Goal: Transaction & Acquisition: Purchase product/service

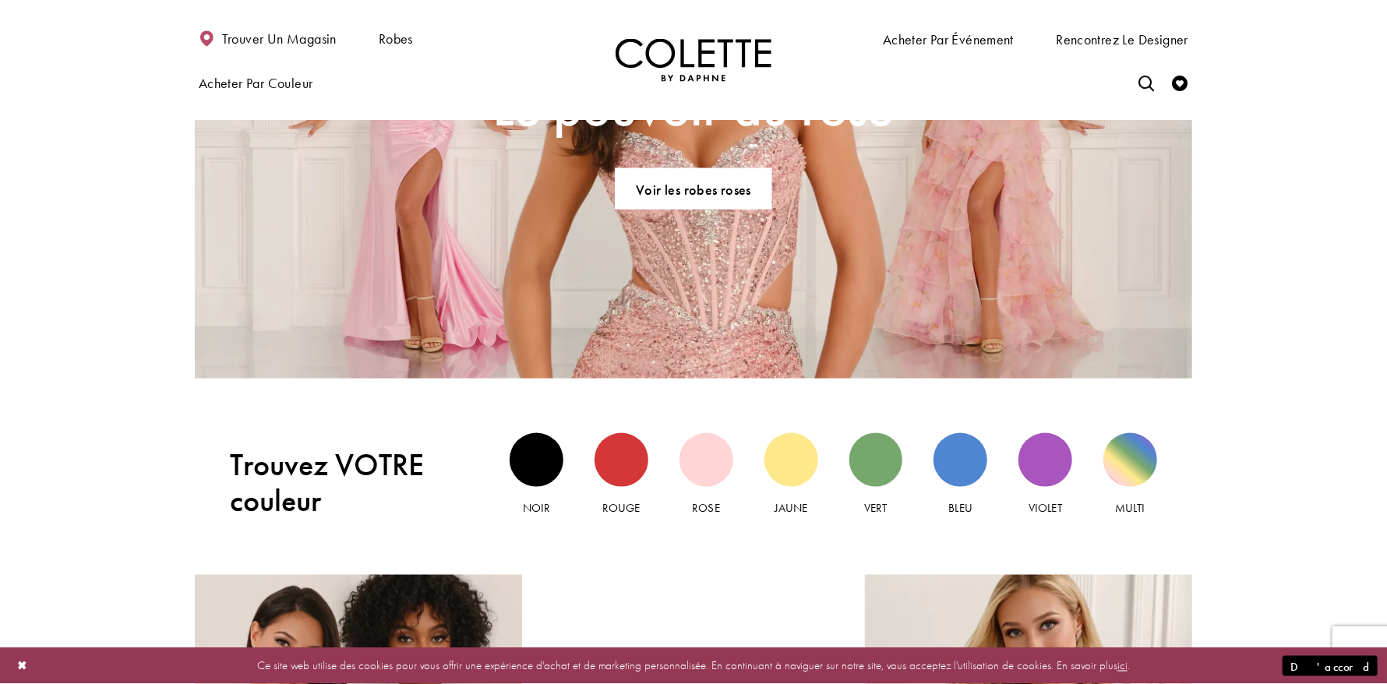
scroll to position [1324, 0]
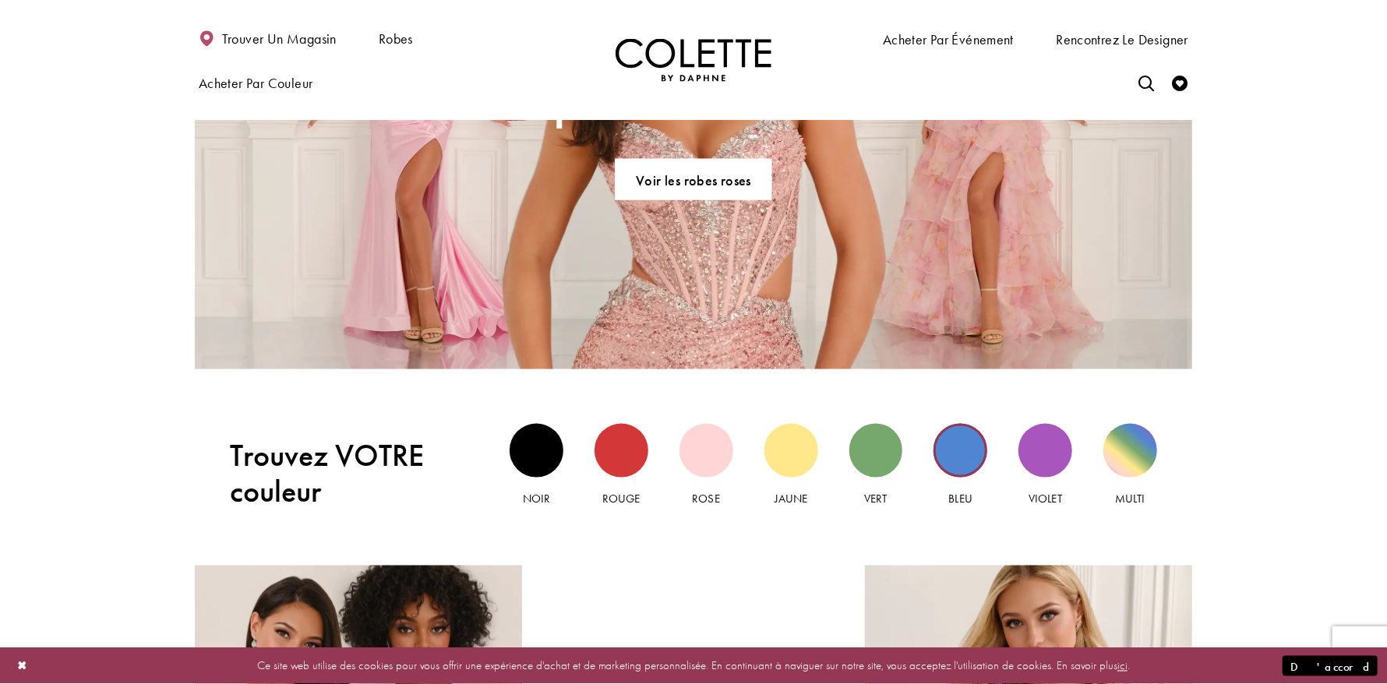
click at [957, 455] on div "Vue bleue" at bounding box center [961, 451] width 54 height 54
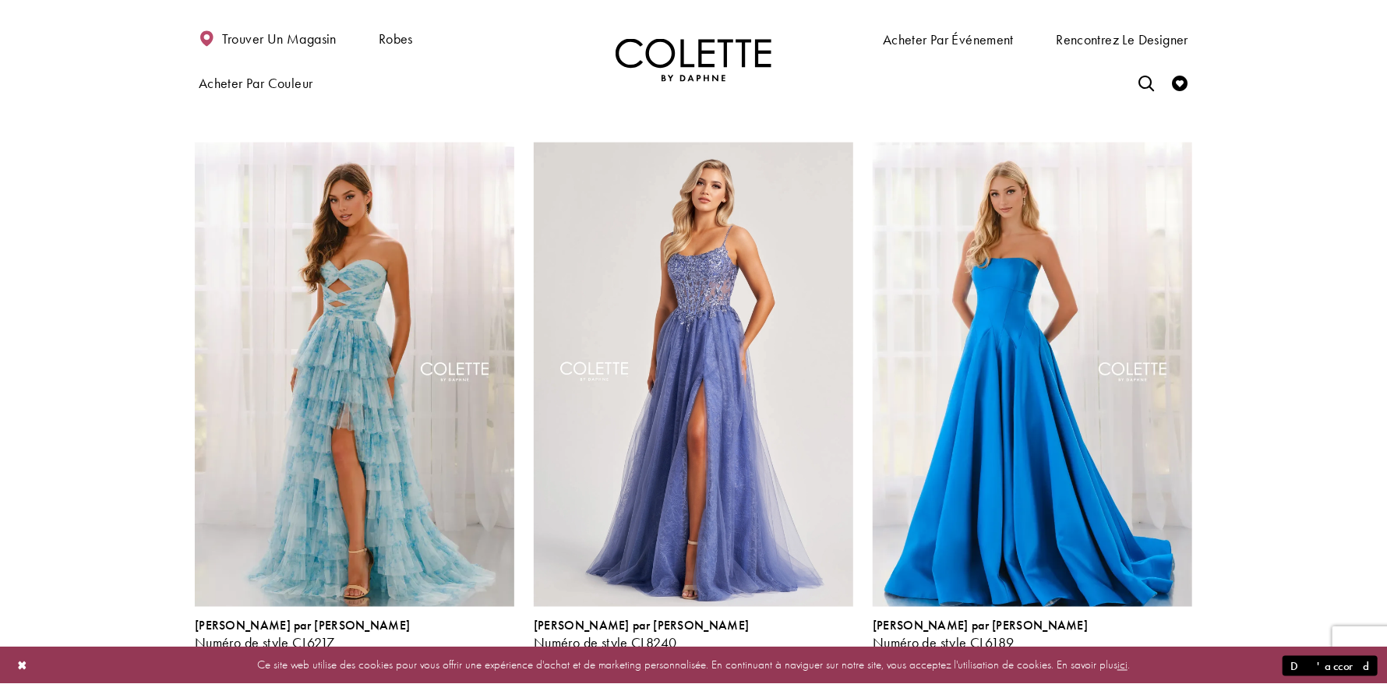
scroll to position [1246, 0]
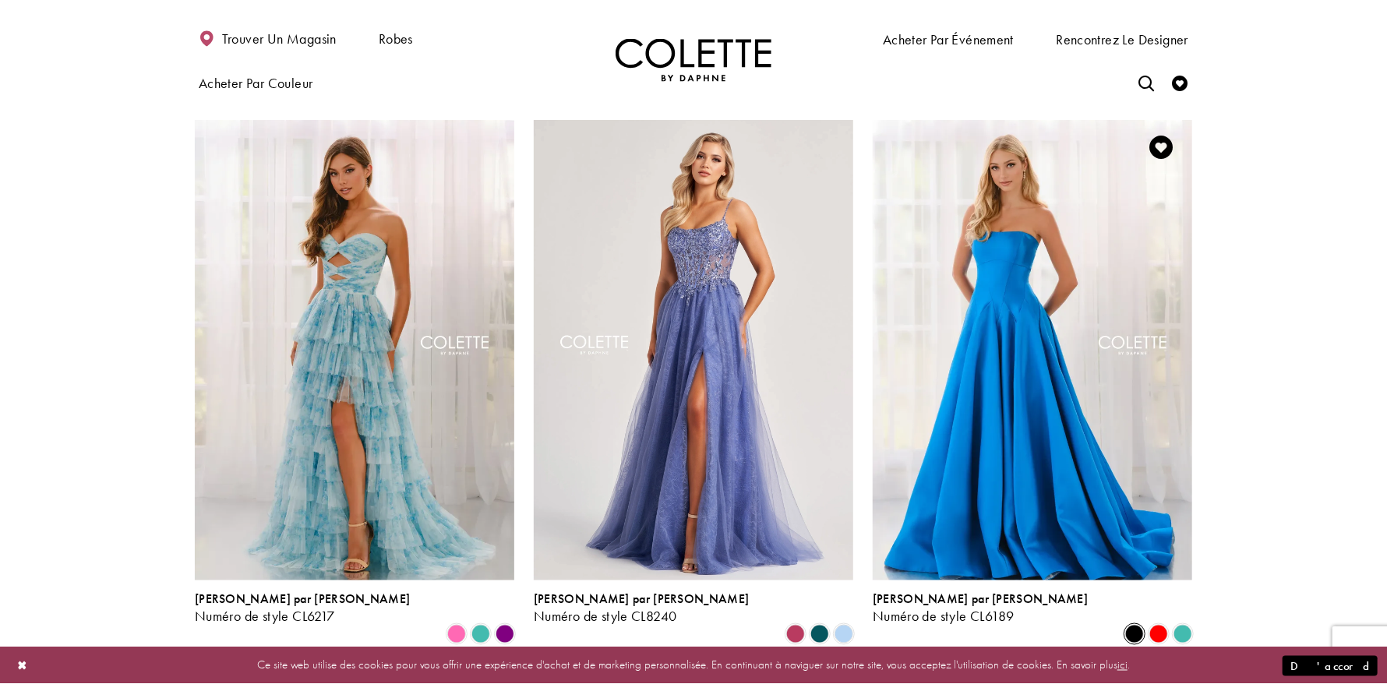
click at [1139, 625] on span "Liste des produits" at bounding box center [1134, 634] width 19 height 19
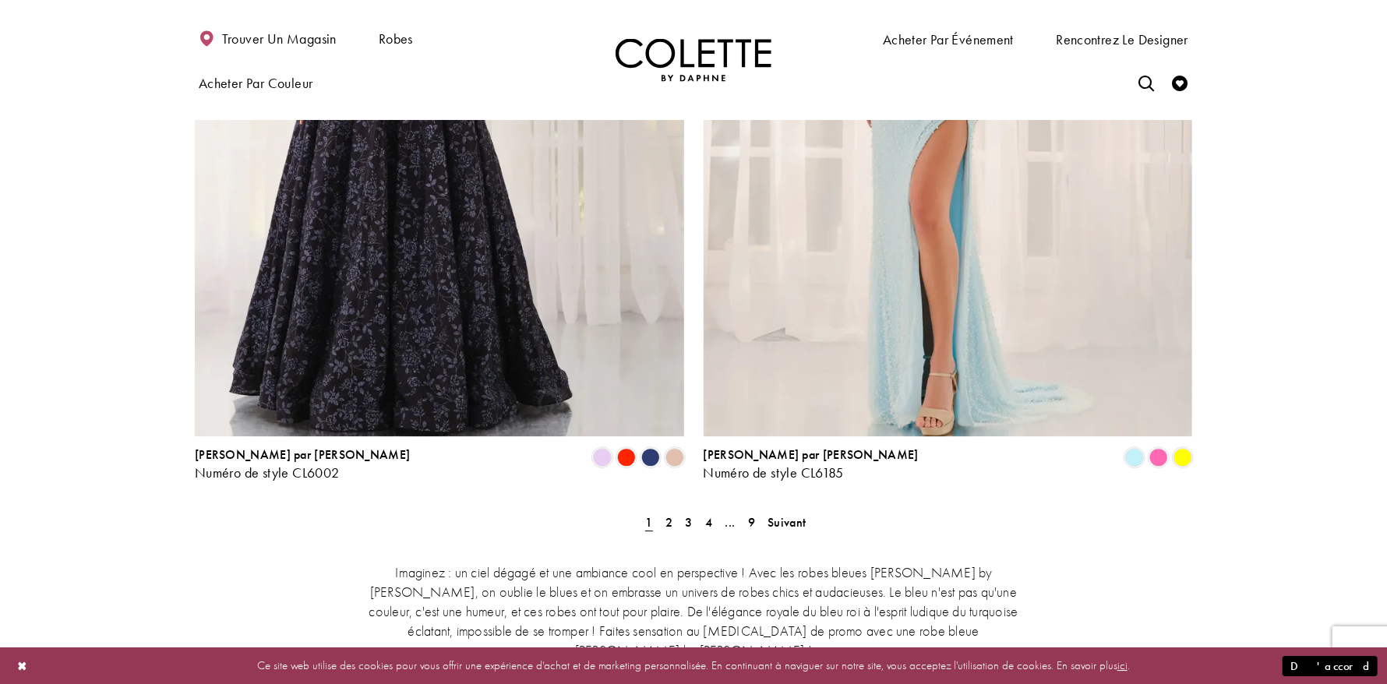
scroll to position [2805, 0]
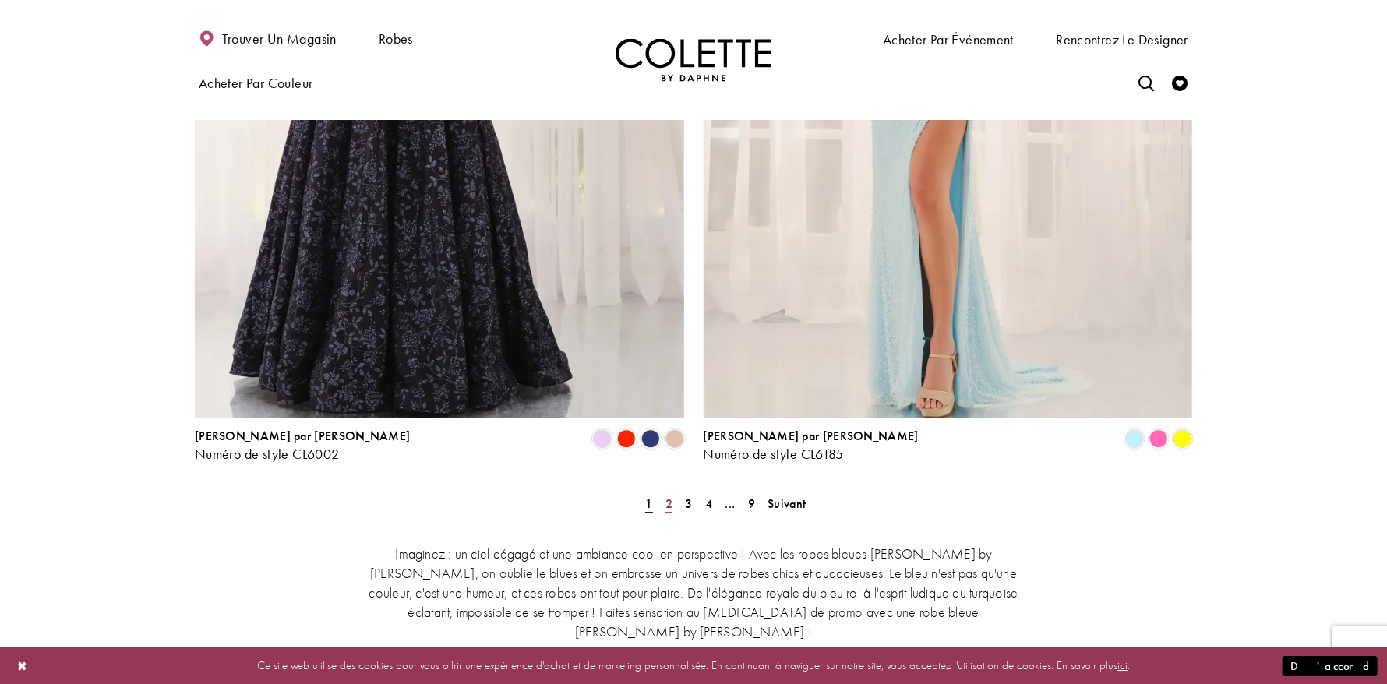
click at [668, 496] on font "2" at bounding box center [669, 504] width 7 height 16
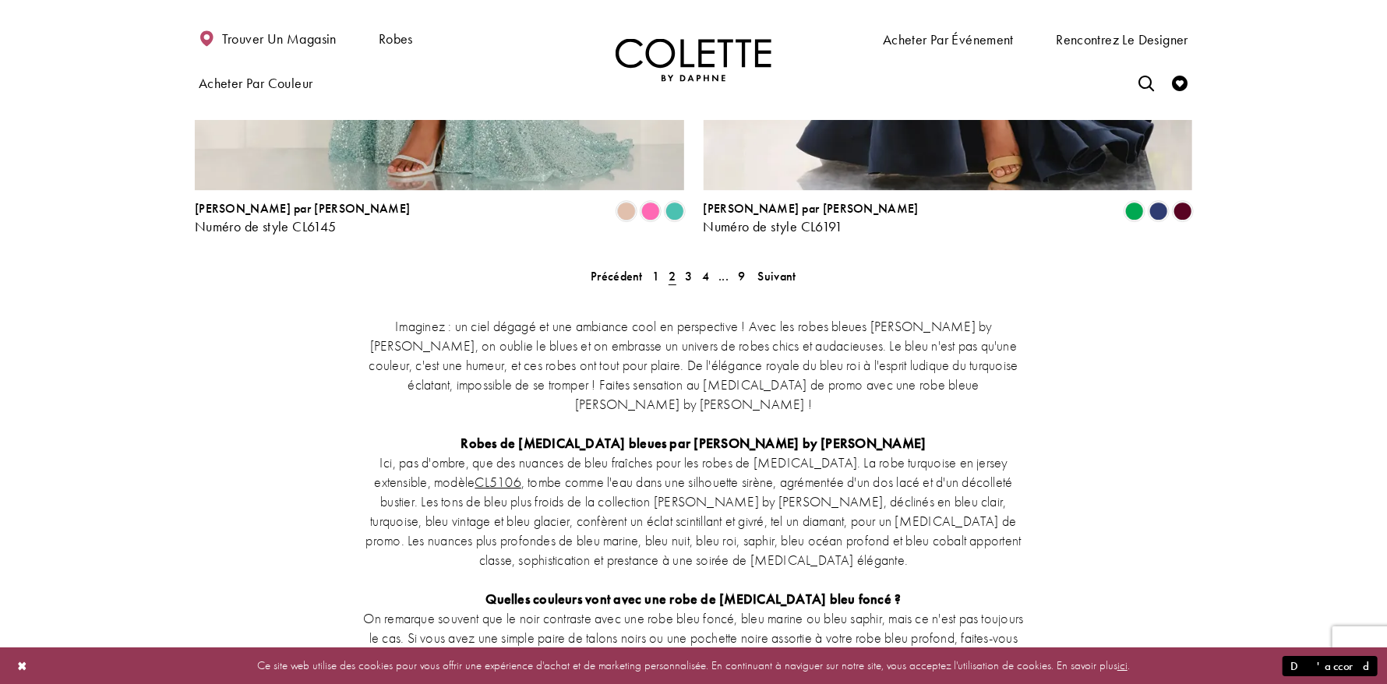
scroll to position [3046, 0]
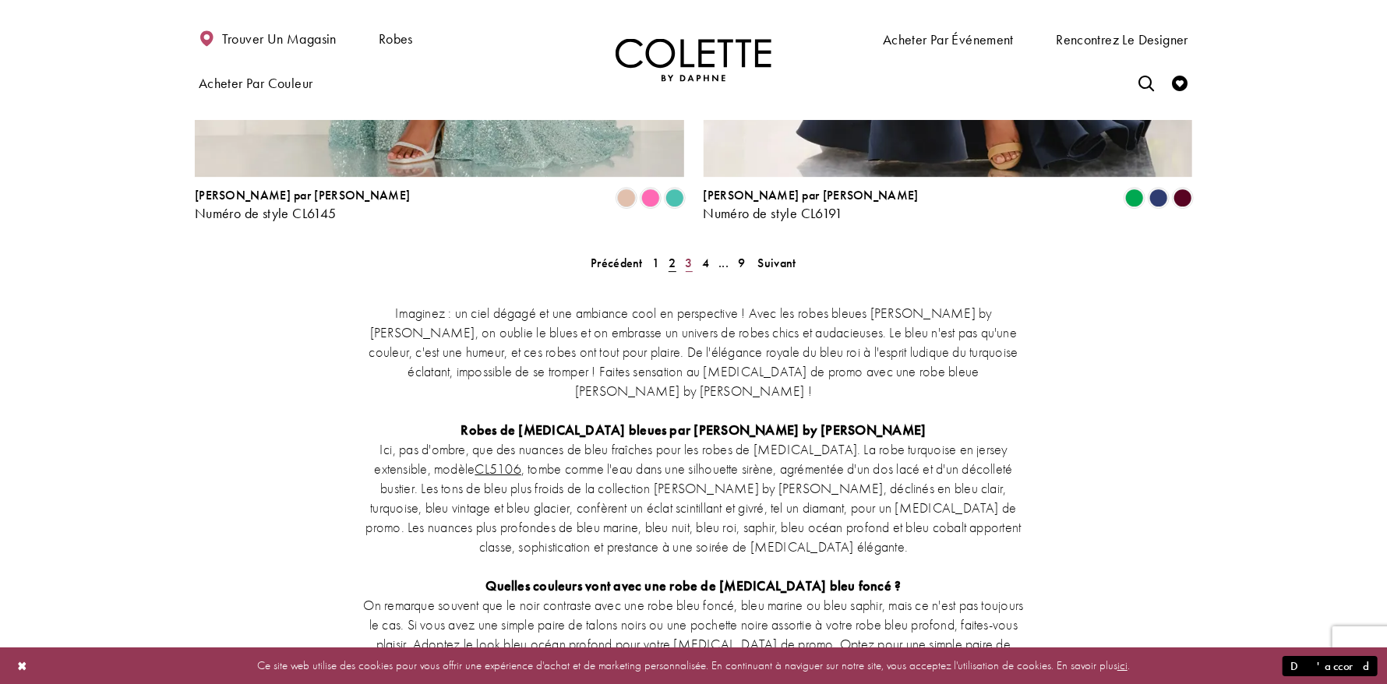
click at [686, 255] on font "3" at bounding box center [689, 263] width 7 height 16
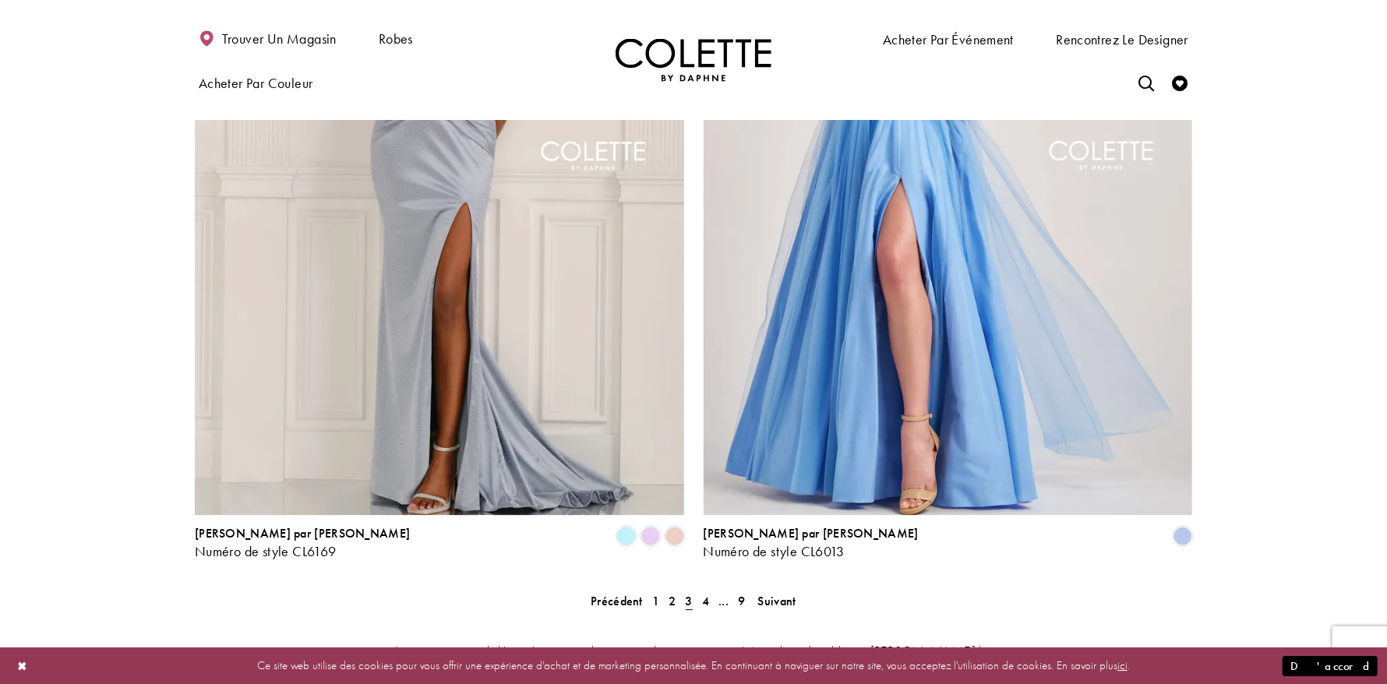
scroll to position [2812, 0]
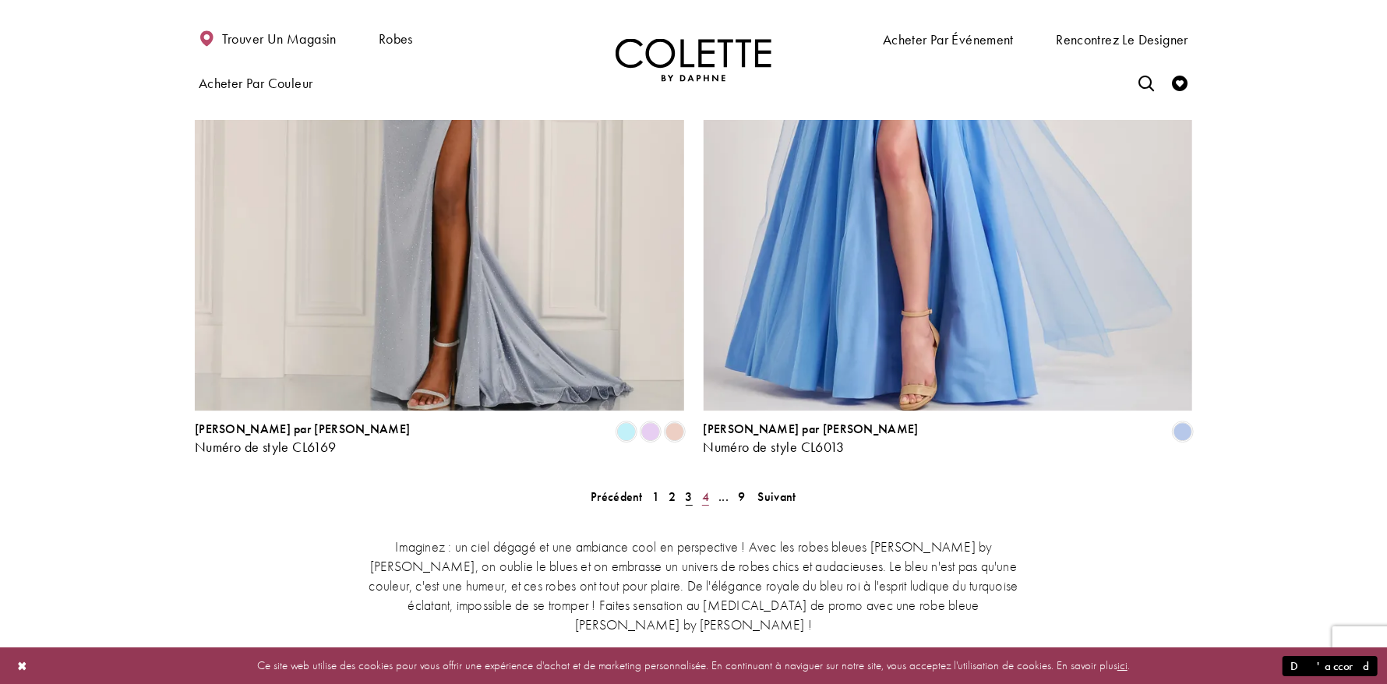
click at [705, 489] on font "4" at bounding box center [705, 497] width 7 height 16
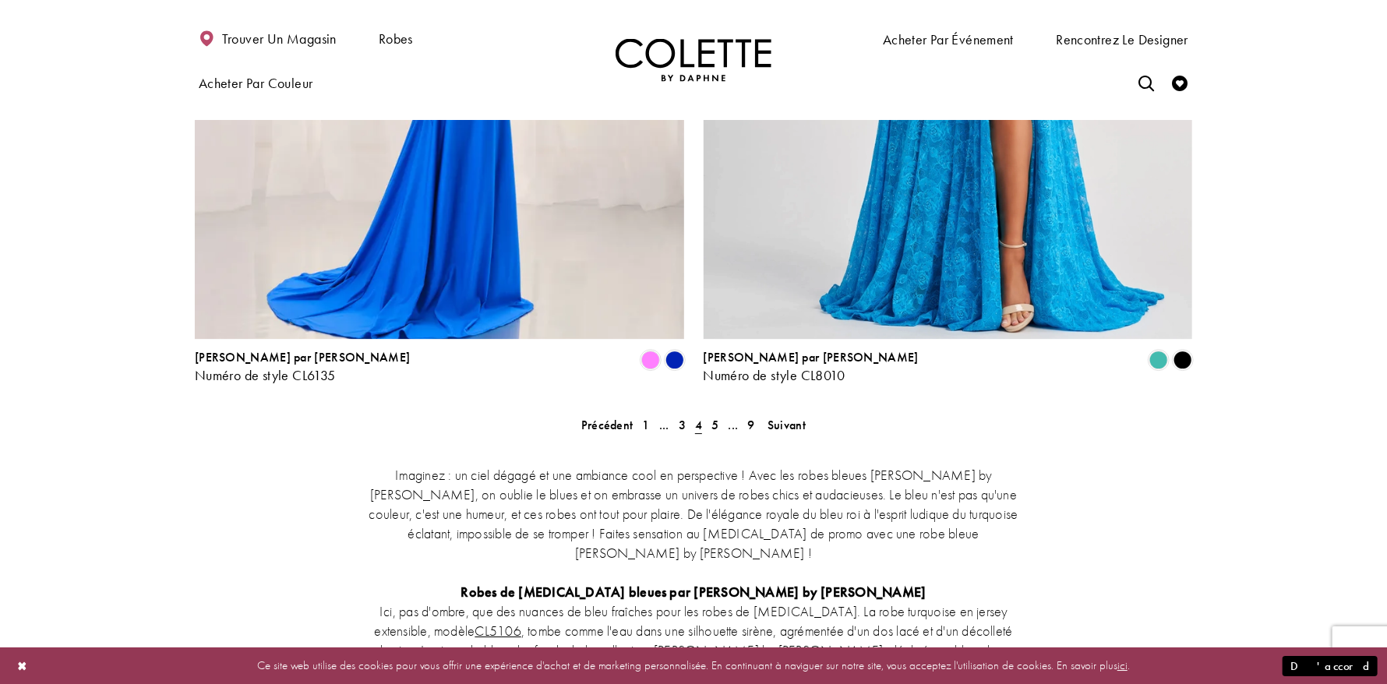
scroll to position [2890, 0]
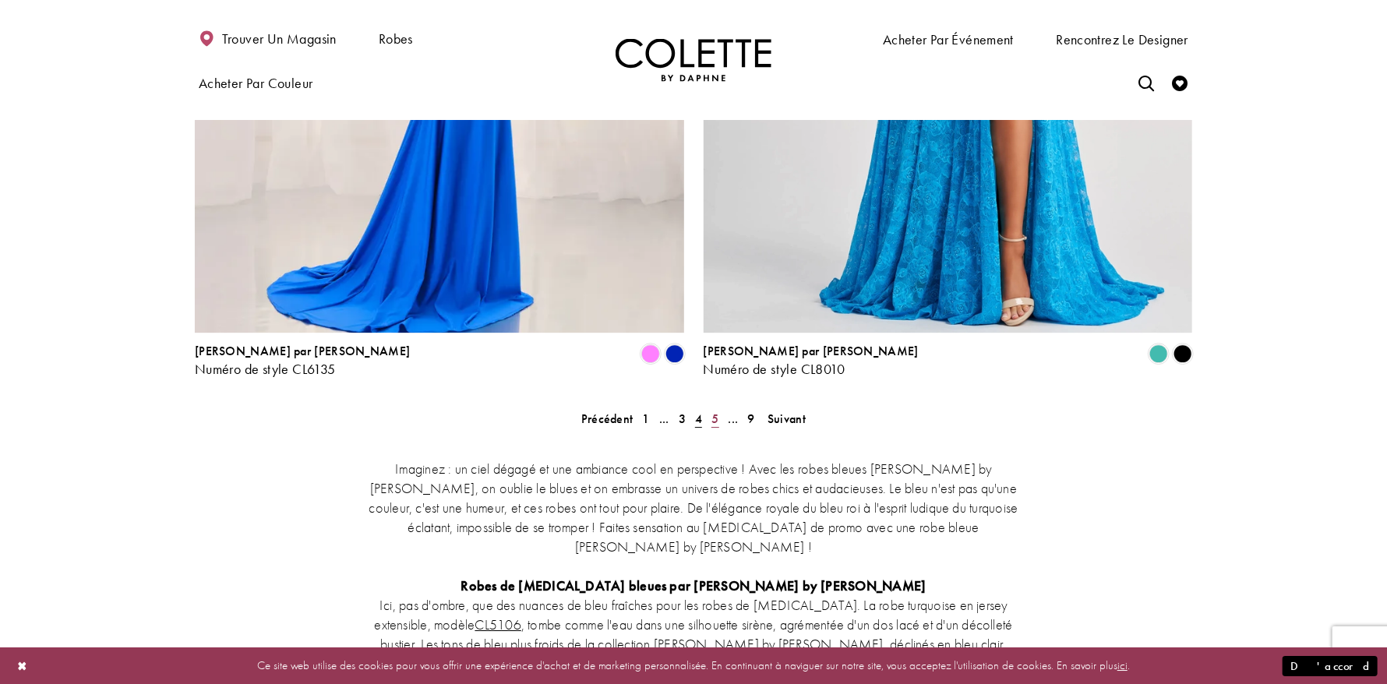
click at [714, 411] on font "5" at bounding box center [715, 419] width 7 height 16
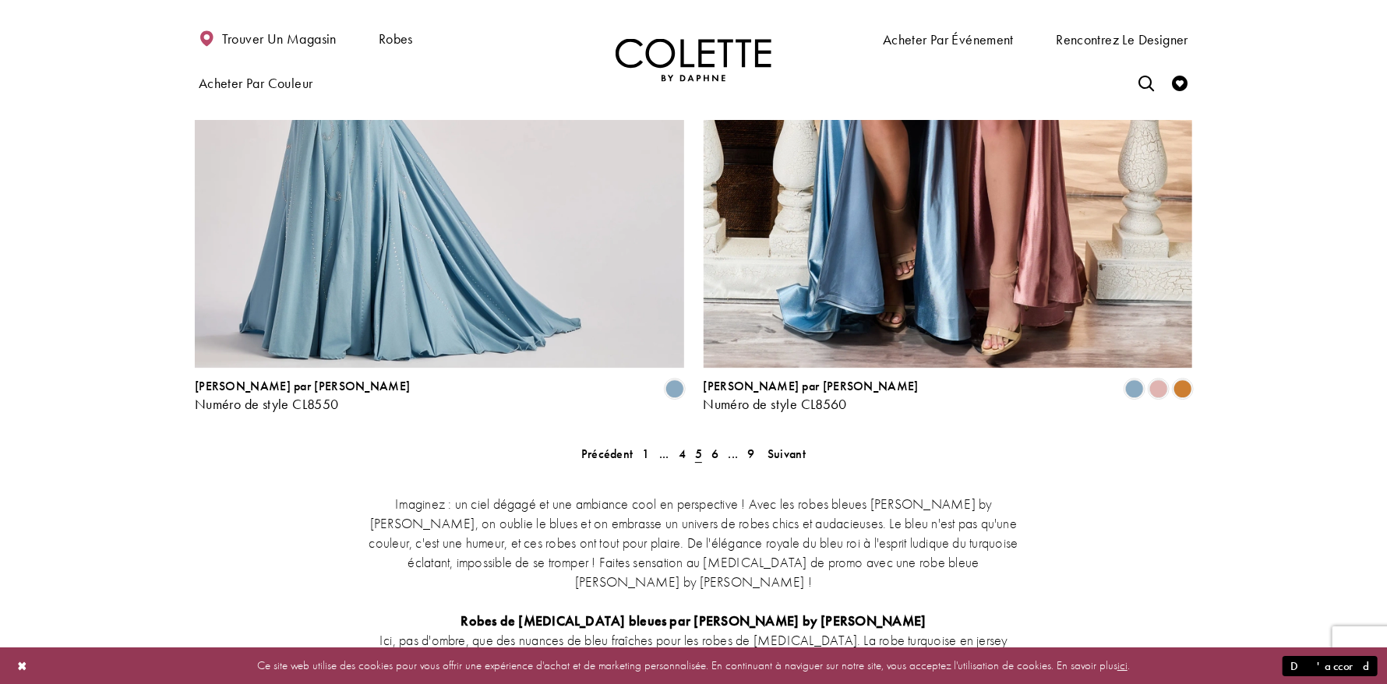
scroll to position [2968, 0]
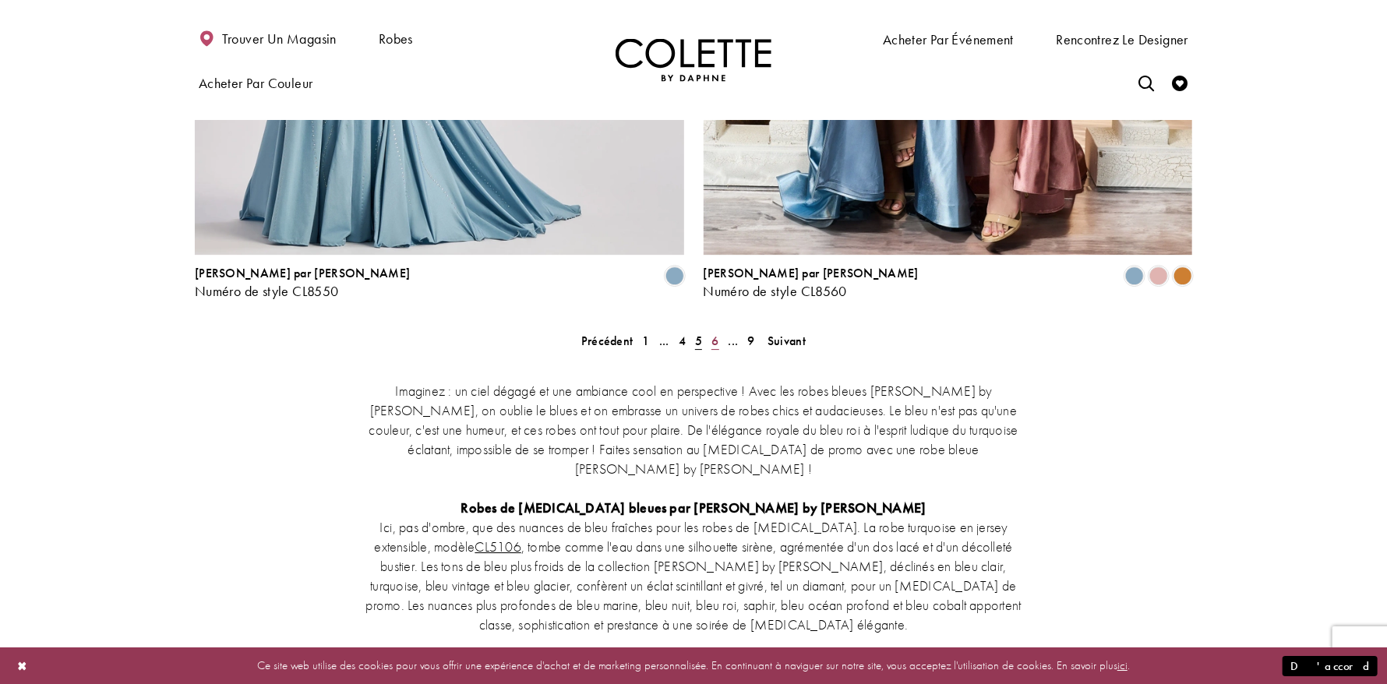
click at [719, 330] on link "6" at bounding box center [715, 341] width 16 height 23
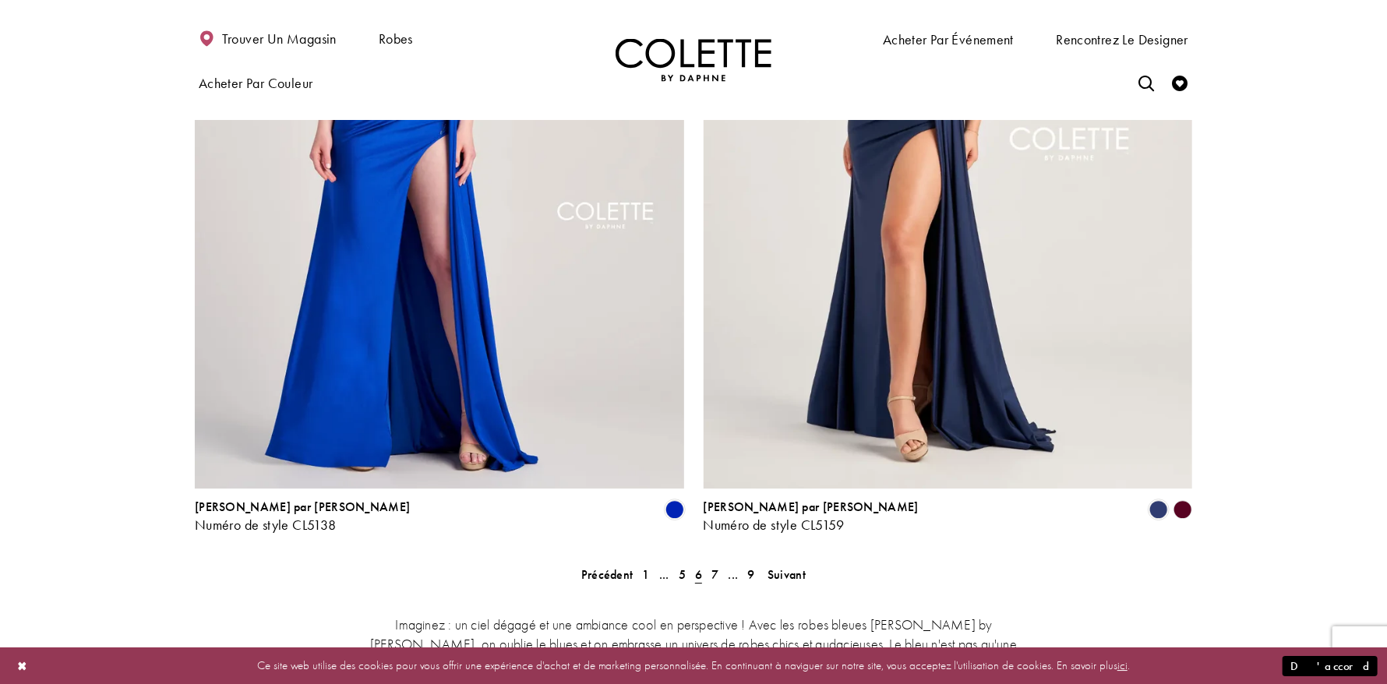
scroll to position [2968, 0]
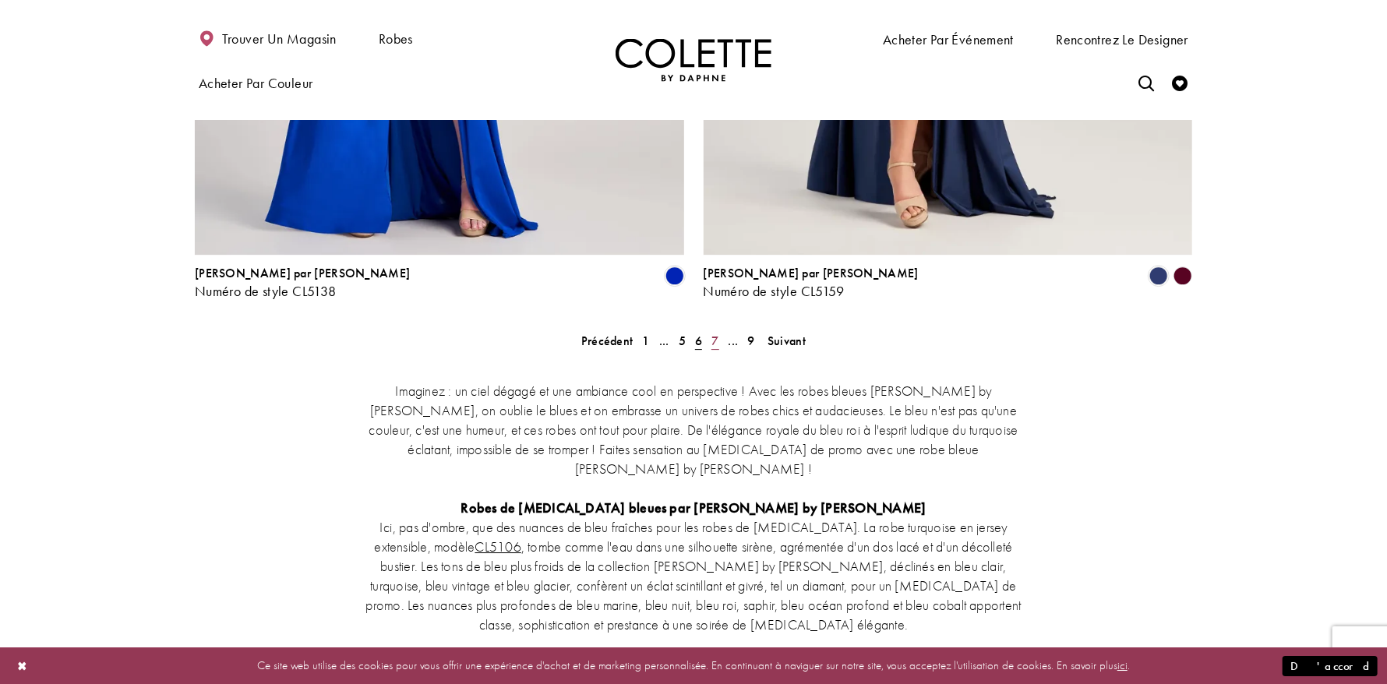
click at [715, 333] on font "7" at bounding box center [715, 341] width 7 height 16
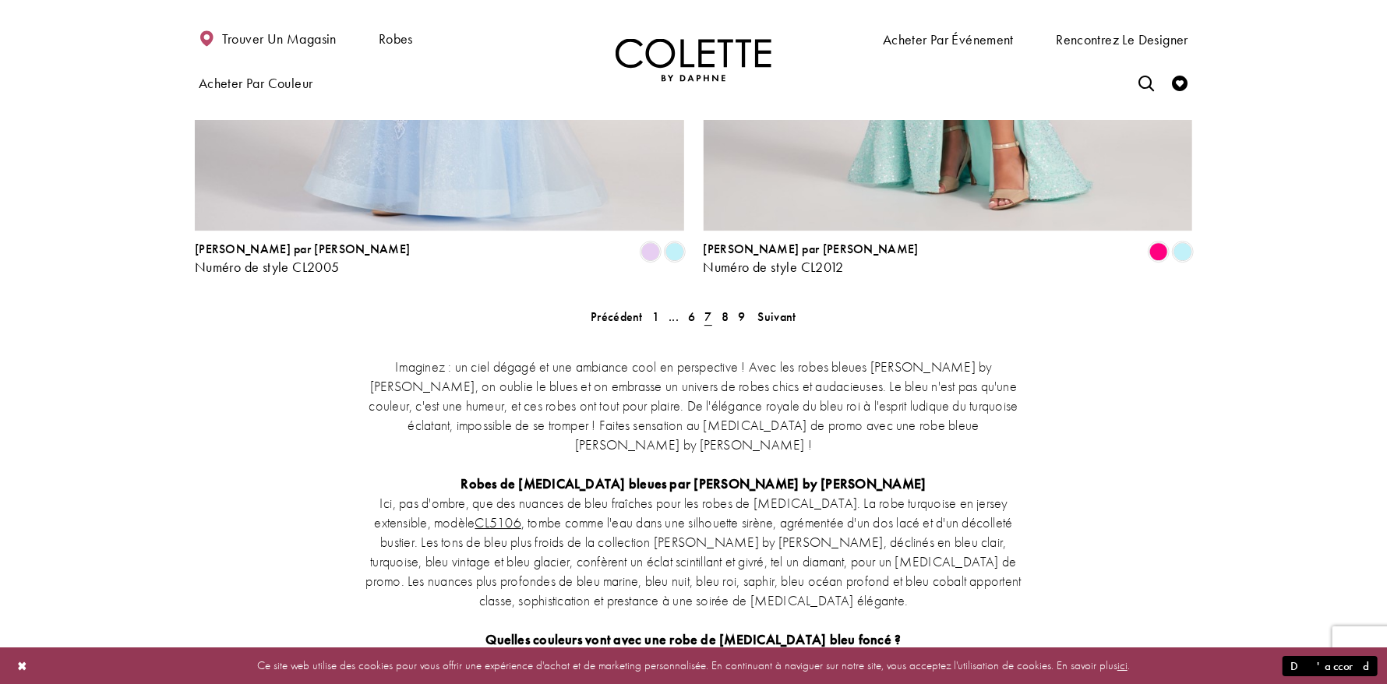
scroll to position [3046, 0]
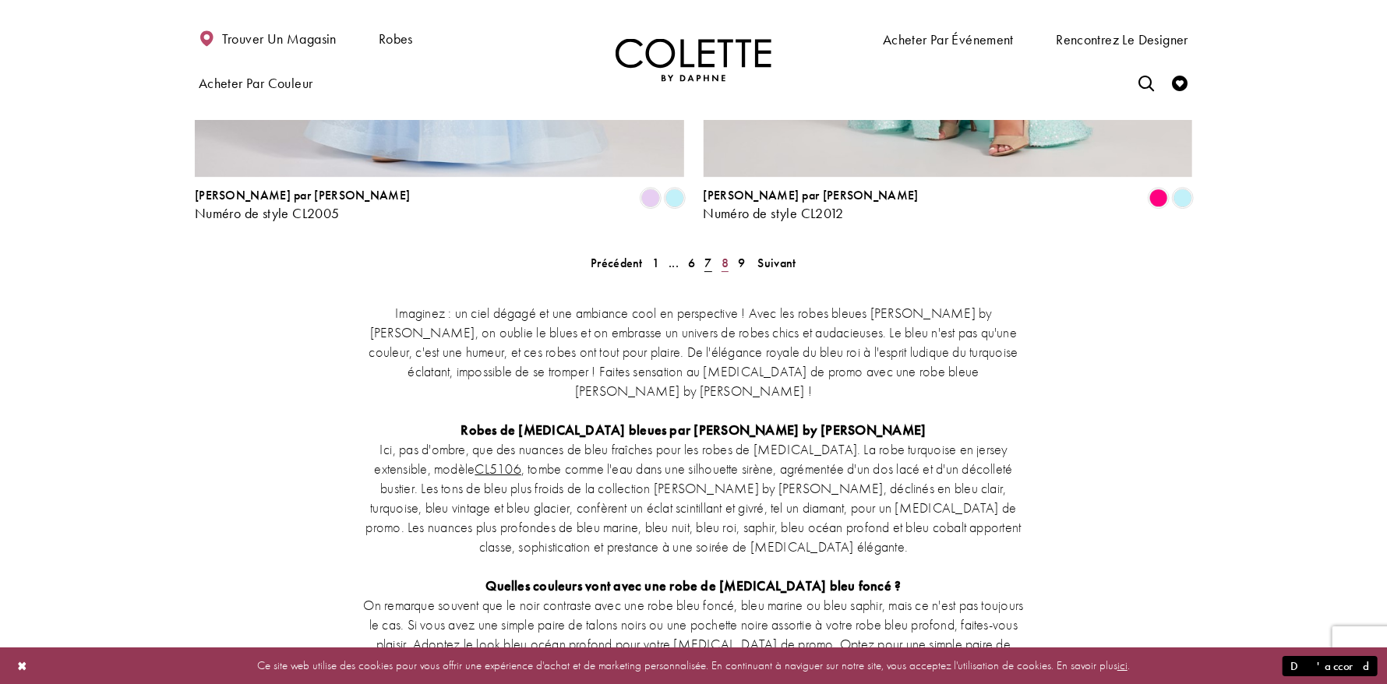
click at [727, 255] on font "8" at bounding box center [725, 263] width 7 height 16
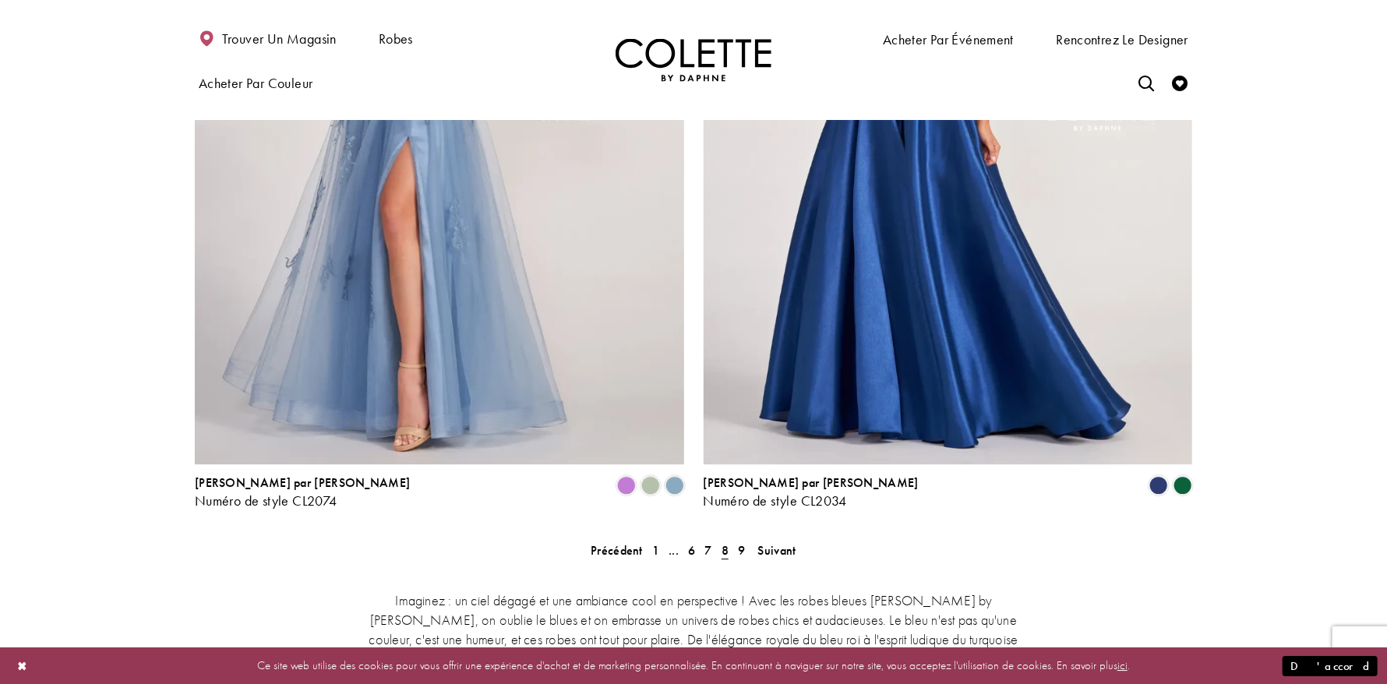
scroll to position [2890, 0]
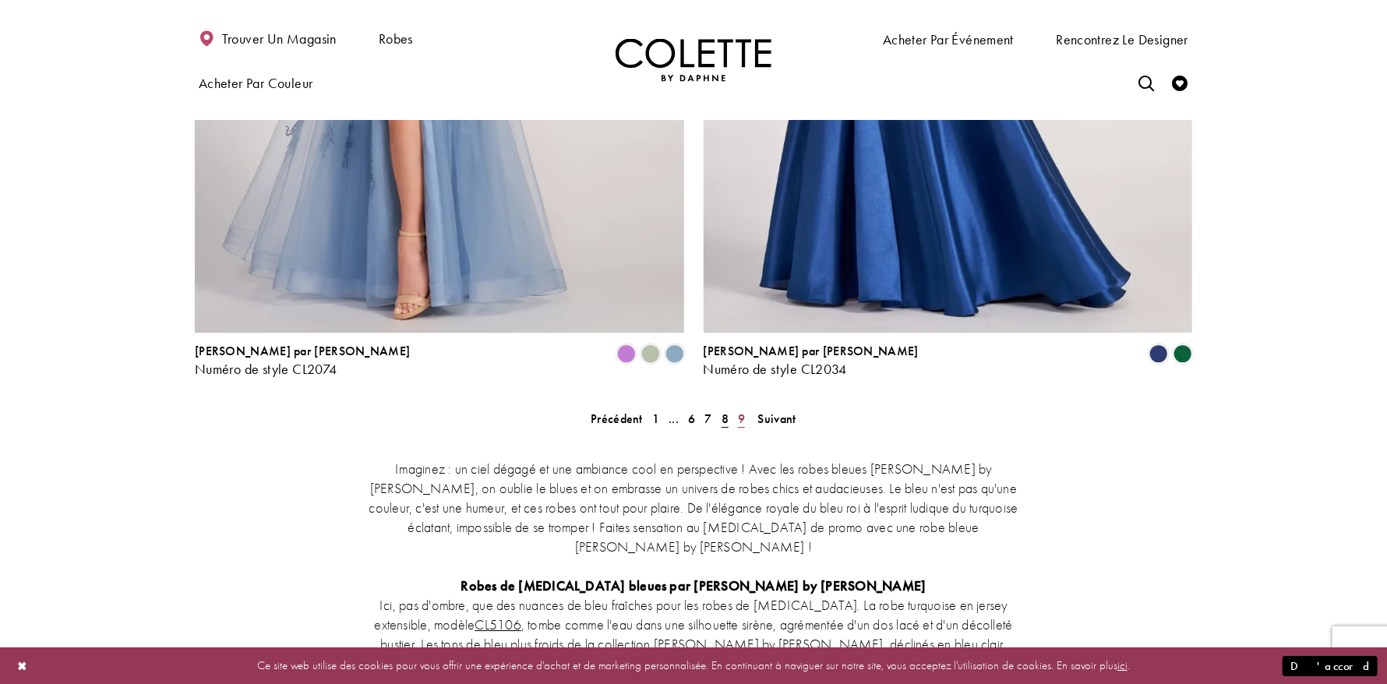
click at [740, 411] on font "9" at bounding box center [741, 419] width 7 height 16
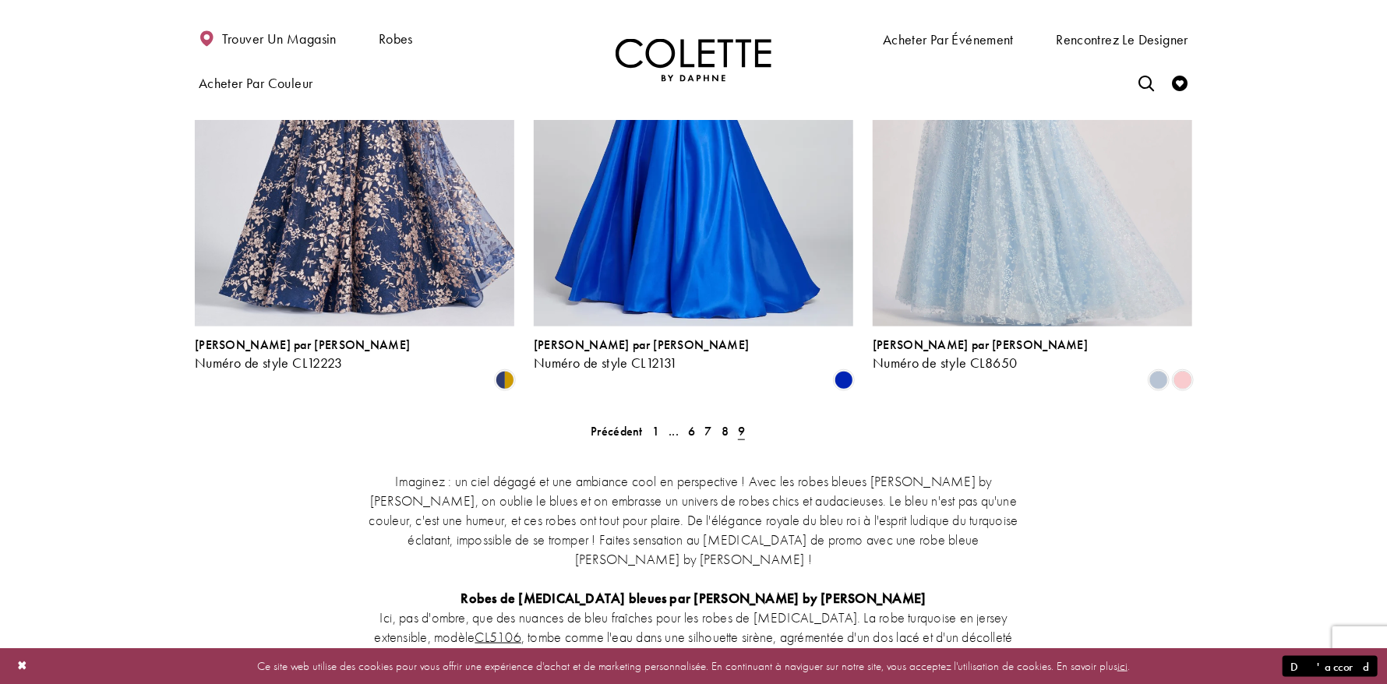
scroll to position [708, 0]
